Goal: Find specific page/section: Find specific page/section

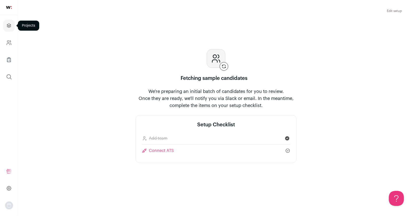
click at [11, 29] on link "Projects" at bounding box center [9, 26] width 12 height 12
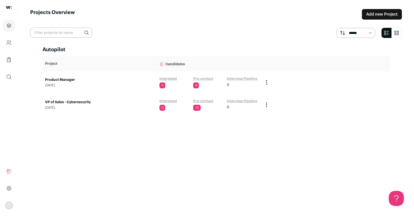
click at [54, 80] on link "Product Manager" at bounding box center [99, 79] width 109 height 5
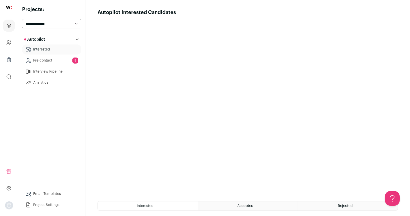
click at [62, 204] on link "Project Settings" at bounding box center [51, 205] width 59 height 10
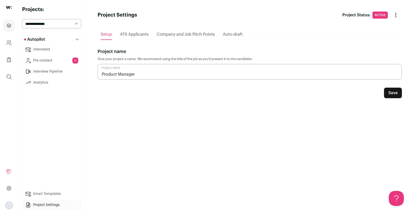
click at [8, 7] on img at bounding box center [9, 7] width 6 height 3
